Goal: Transaction & Acquisition: Purchase product/service

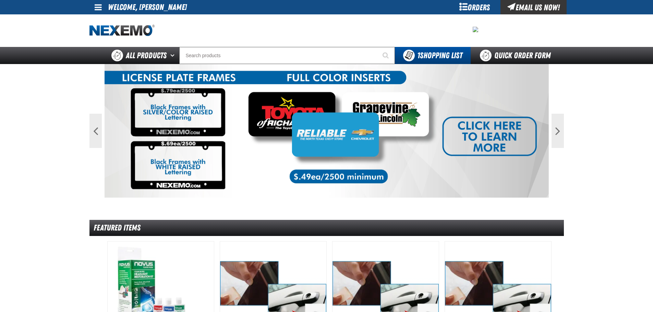
click at [477, 11] on div "Orders" at bounding box center [474, 7] width 51 height 14
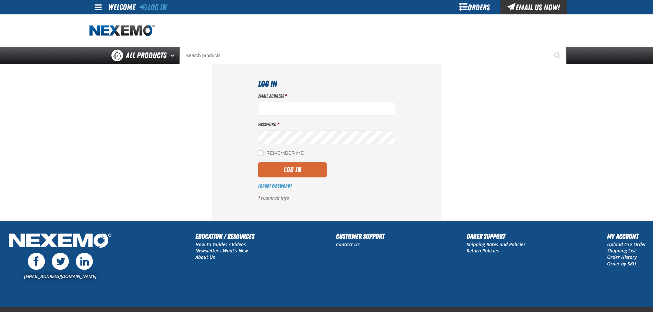
type input "[EMAIL_ADDRESS][DOMAIN_NAME]"
click at [292, 168] on button "Log In" at bounding box center [292, 170] width 69 height 15
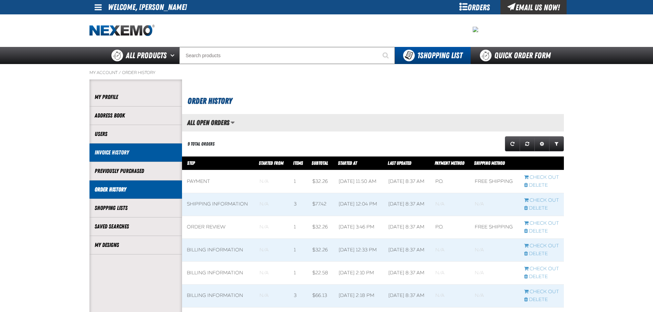
scroll to position [0, 0]
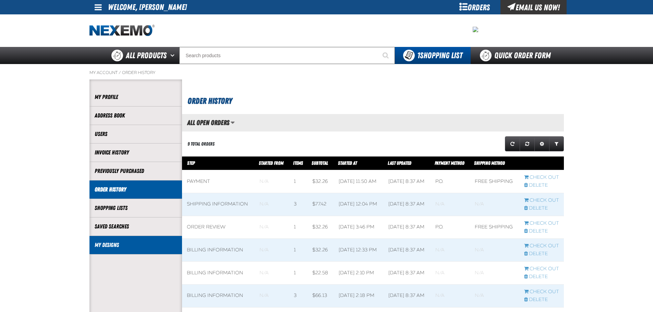
click at [115, 245] on link "My Designs" at bounding box center [136, 245] width 82 height 8
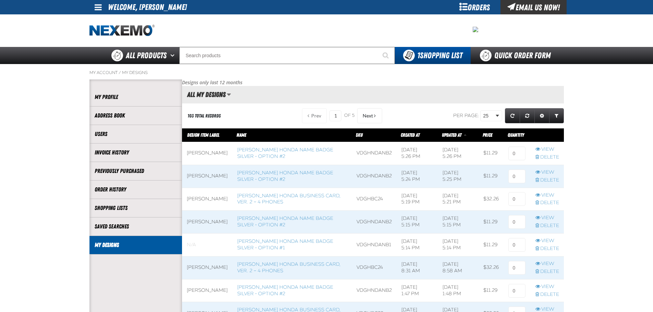
scroll to position [0, 0]
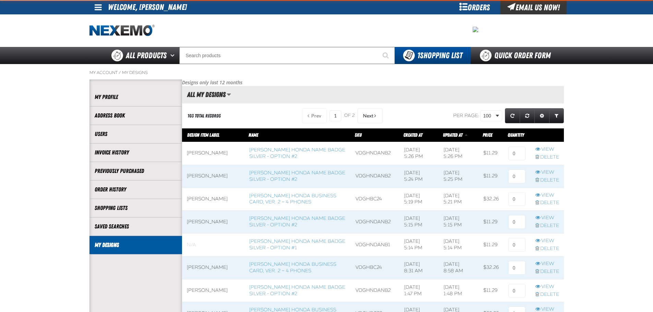
scroll to position [2309, 382]
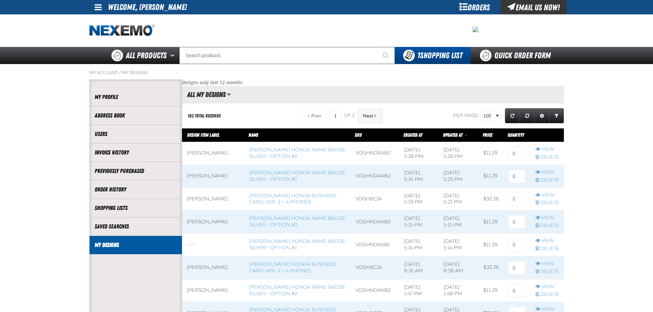
click at [367, 112] on button "Next" at bounding box center [370, 115] width 25 height 15
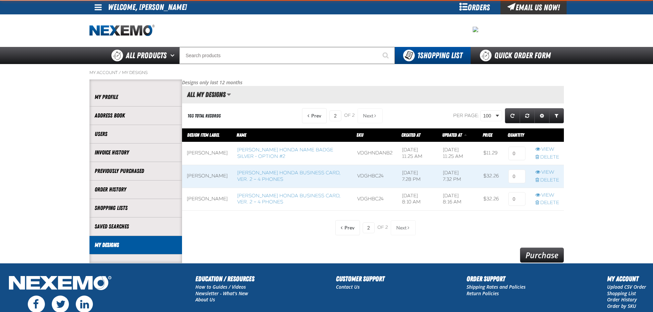
scroll to position [87, 382]
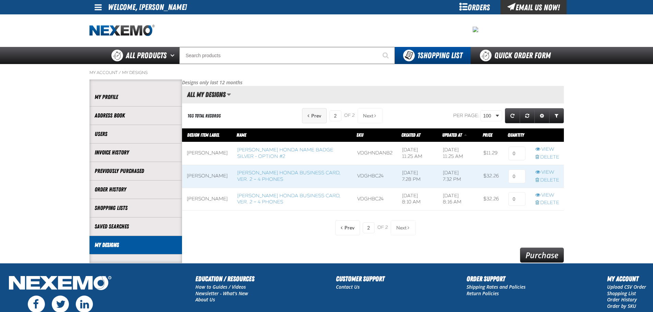
click at [322, 118] on button "Prev" at bounding box center [314, 115] width 25 height 15
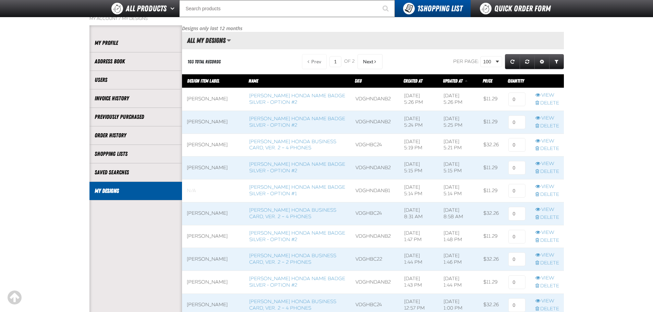
scroll to position [171, 0]
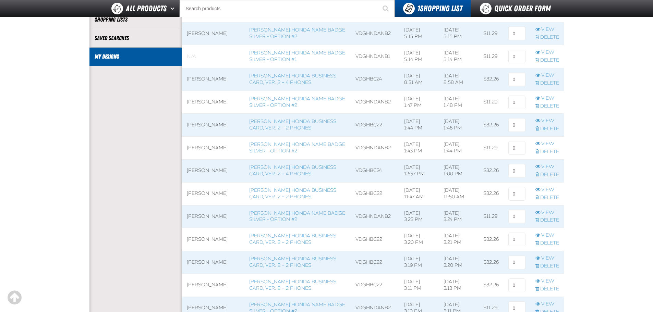
click at [547, 60] on link "Delete" at bounding box center [548, 60] width 24 height 7
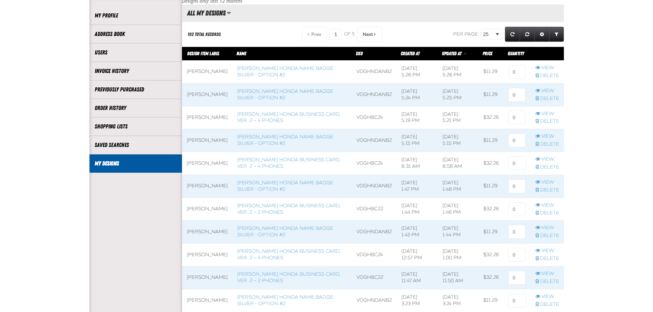
scroll to position [34, 0]
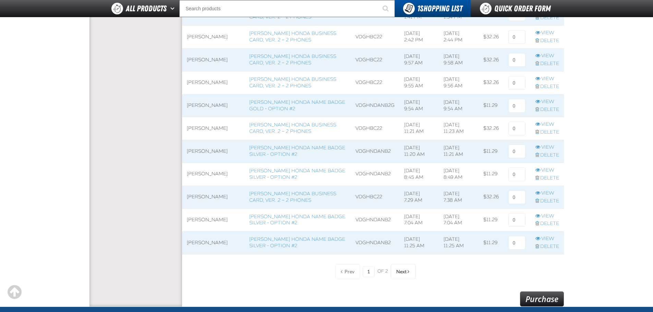
scroll to position [2195, 0]
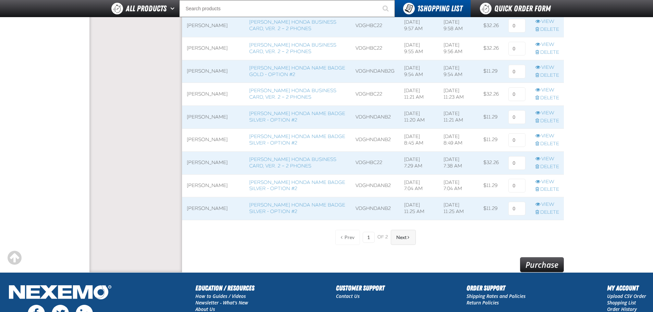
click at [401, 231] on button "Next" at bounding box center [403, 237] width 25 height 15
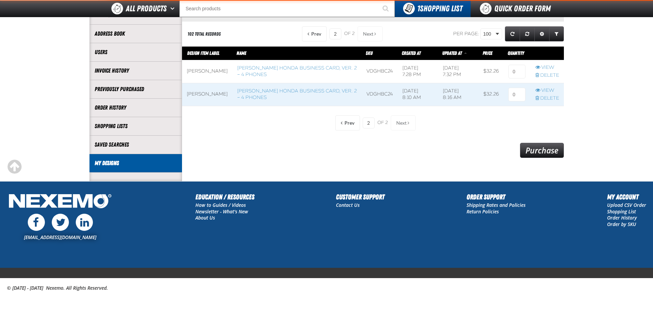
scroll to position [64, 382]
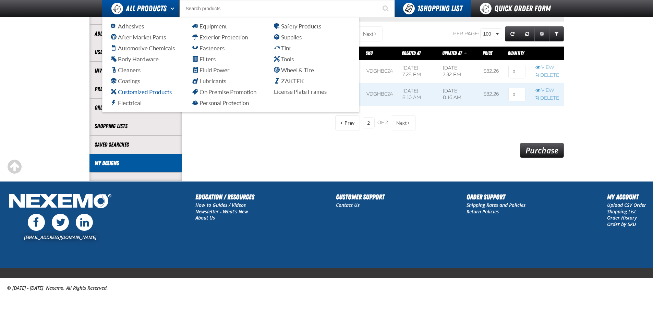
click at [139, 91] on span "Customized Products" at bounding box center [141, 92] width 61 height 7
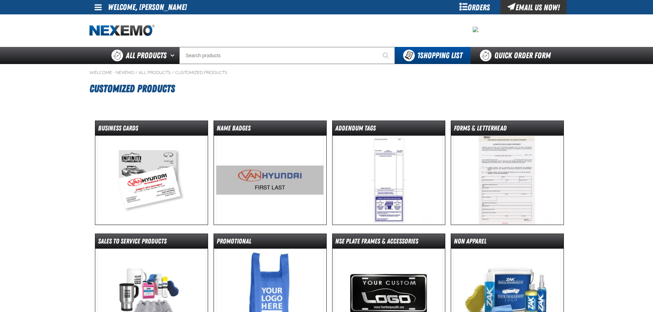
click at [142, 180] on img at bounding box center [151, 180] width 108 height 89
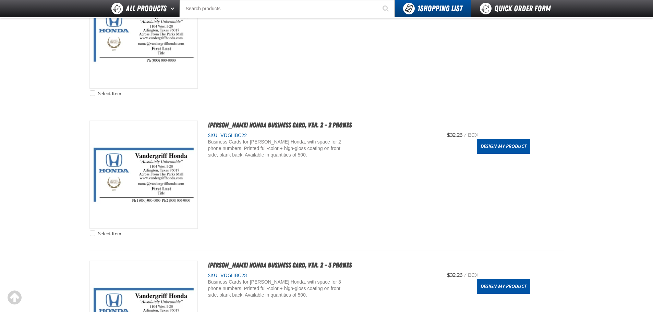
scroll to position [720, 0]
click at [512, 152] on link "Design My Product" at bounding box center [504, 145] width 54 height 15
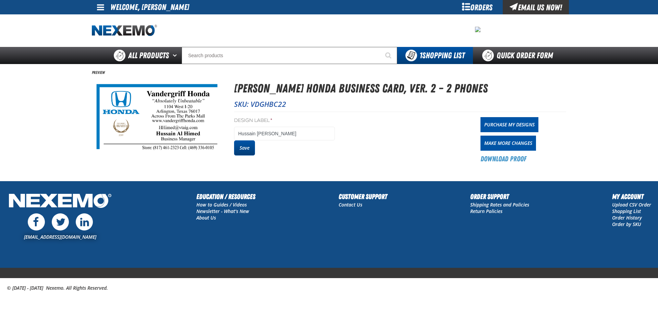
click at [245, 148] on button "Save" at bounding box center [244, 148] width 21 height 15
click at [471, 4] on div "Orders" at bounding box center [477, 7] width 51 height 14
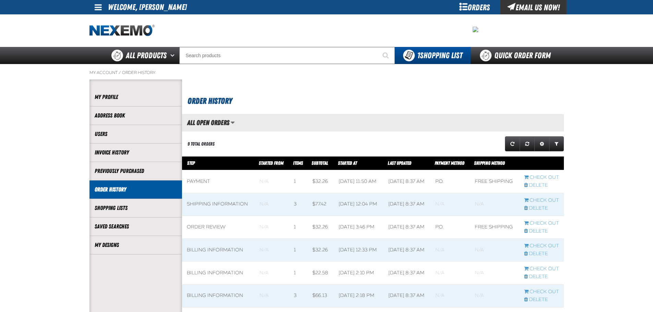
scroll to position [0, 0]
click at [123, 247] on link "My Designs" at bounding box center [136, 245] width 82 height 8
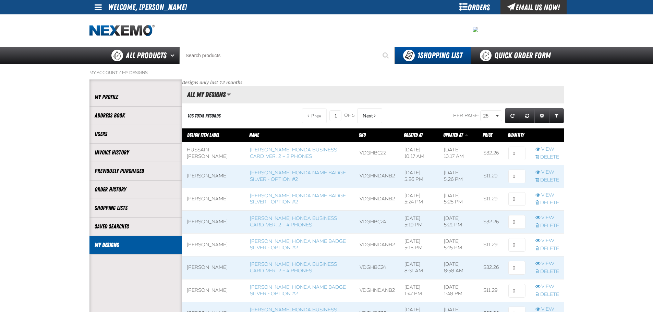
scroll to position [0, 0]
click at [515, 154] on input at bounding box center [517, 154] width 17 height 14
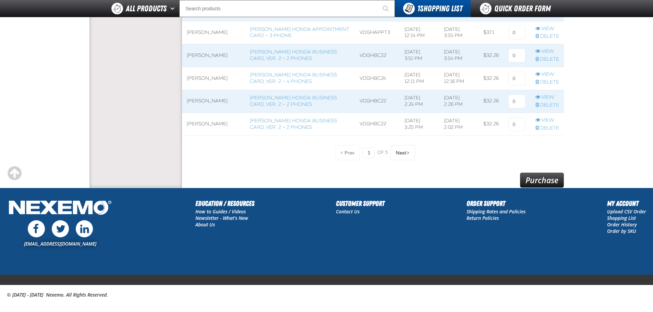
scroll to position [569, 0]
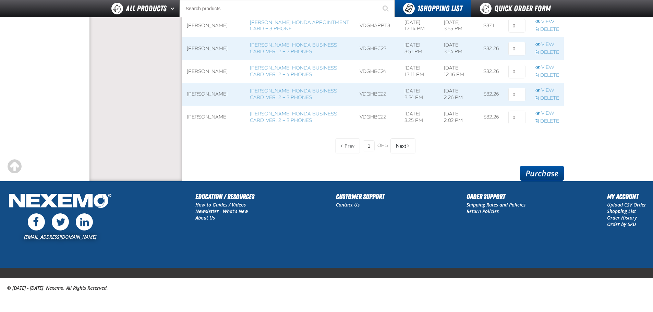
type input "1"
click at [545, 172] on link "Purchase" at bounding box center [542, 173] width 44 height 15
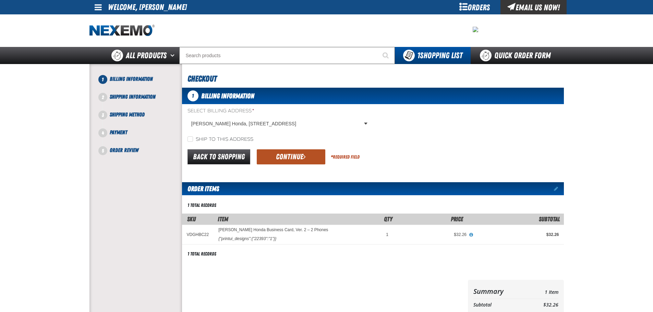
click at [289, 157] on button "Continue" at bounding box center [291, 157] width 69 height 15
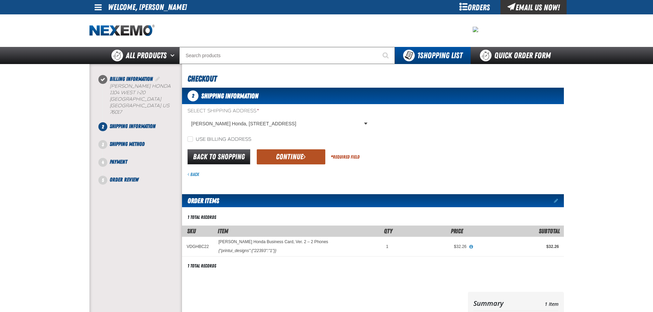
click at [298, 161] on button "Continue" at bounding box center [291, 157] width 69 height 15
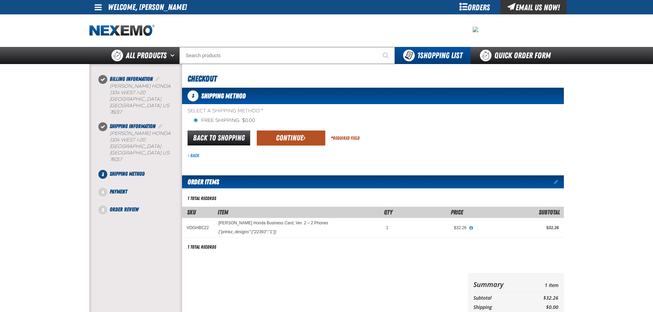
click at [294, 144] on button "Continue" at bounding box center [291, 138] width 69 height 15
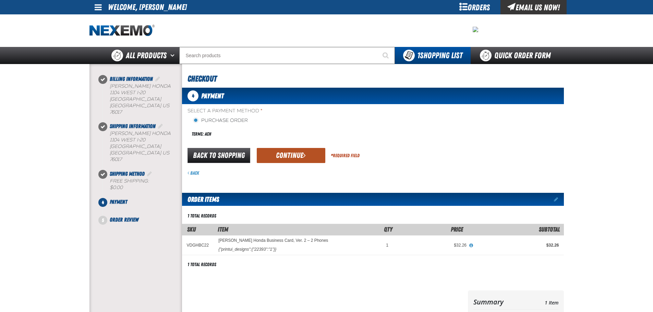
click at [299, 153] on button "Continue" at bounding box center [291, 155] width 69 height 15
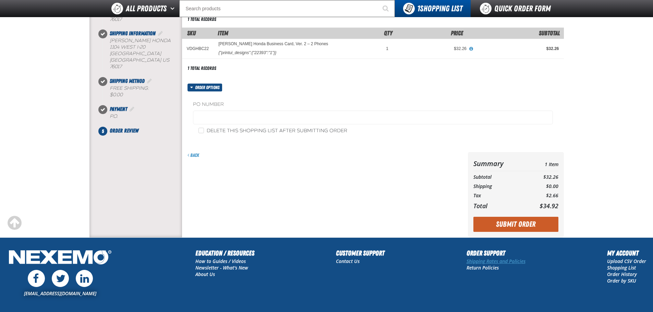
scroll to position [132, 0]
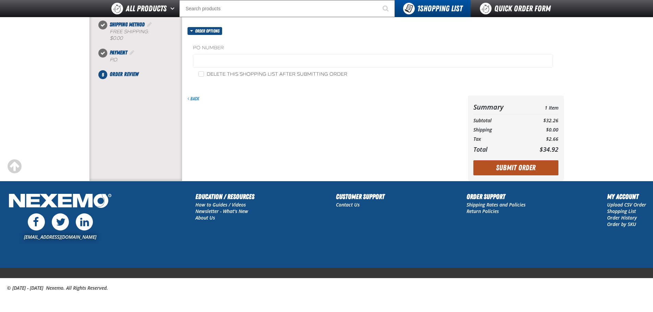
click at [524, 169] on button "Submit Order" at bounding box center [516, 168] width 85 height 15
